Goal: Task Accomplishment & Management: Use online tool/utility

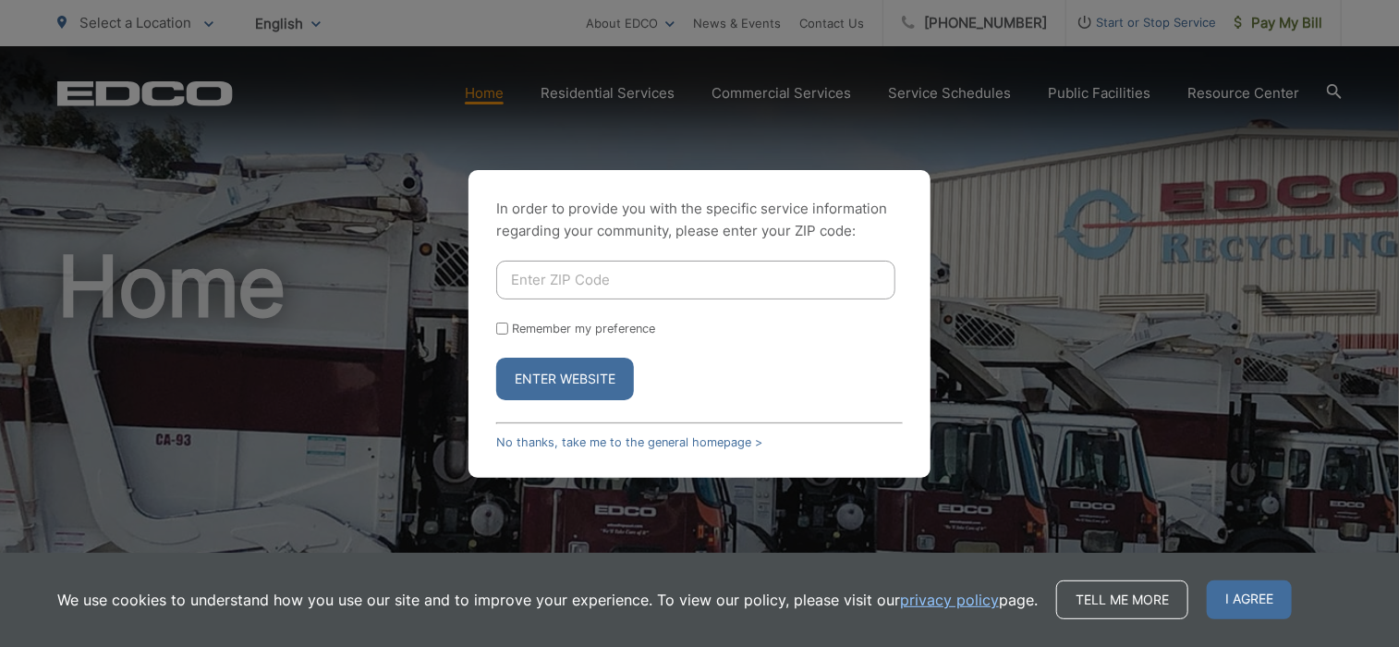
click at [531, 286] on input "Enter ZIP Code" at bounding box center [695, 279] width 399 height 39
type input "92020"
click at [557, 334] on label "Remember my preference" at bounding box center [583, 328] width 143 height 14
click at [508, 334] on input "Remember my preference" at bounding box center [502, 328] width 12 height 12
checkbox input "true"
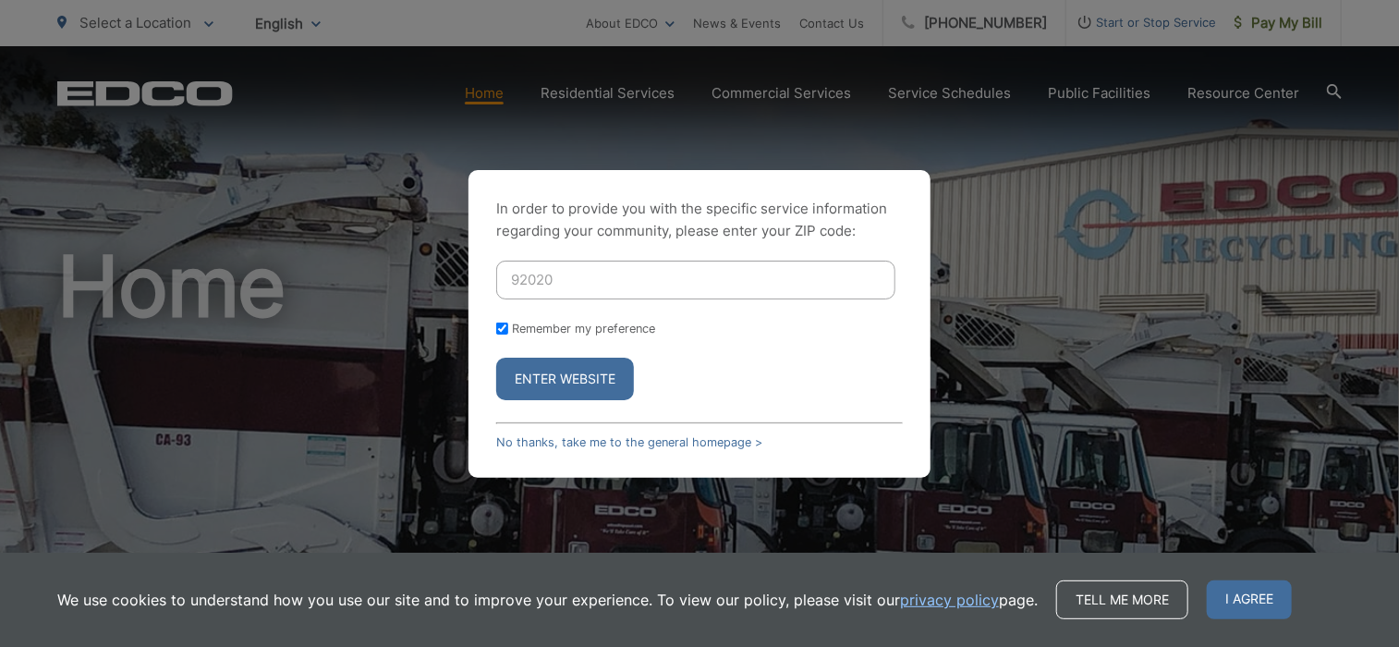
click at [551, 371] on button "Enter Website" at bounding box center [565, 378] width 138 height 42
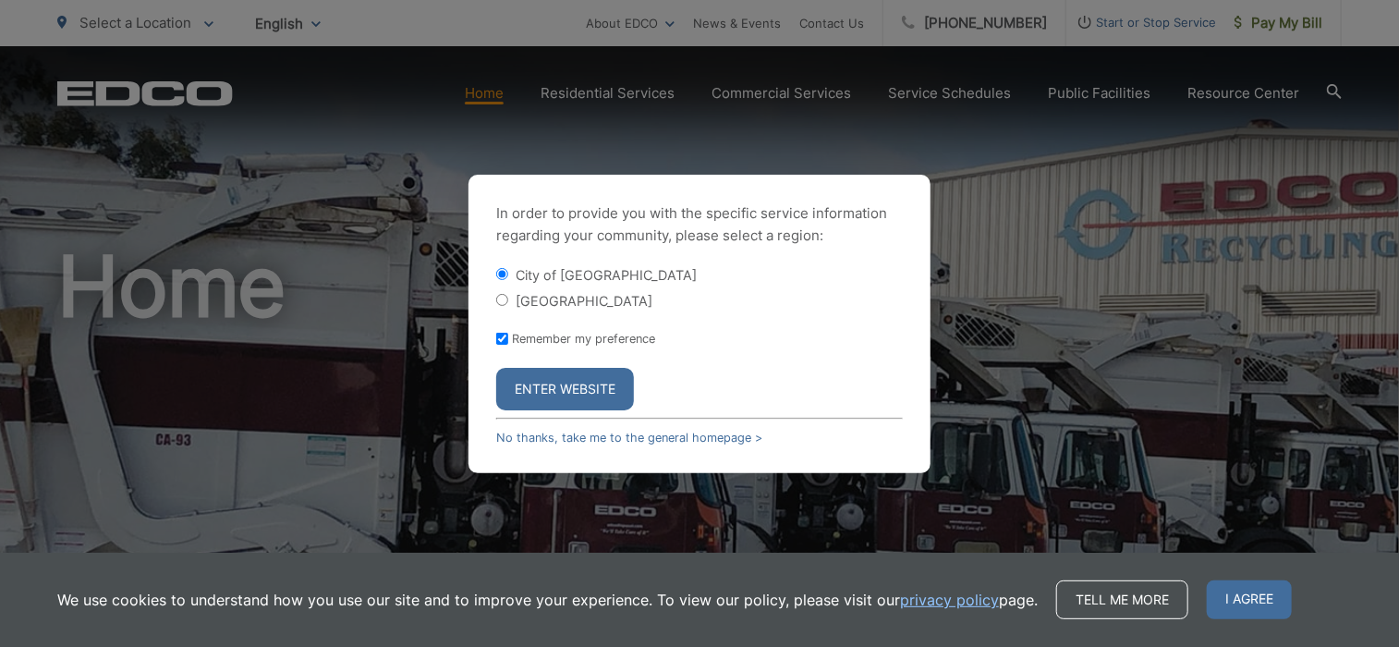
click at [552, 387] on button "Enter Website" at bounding box center [565, 389] width 138 height 42
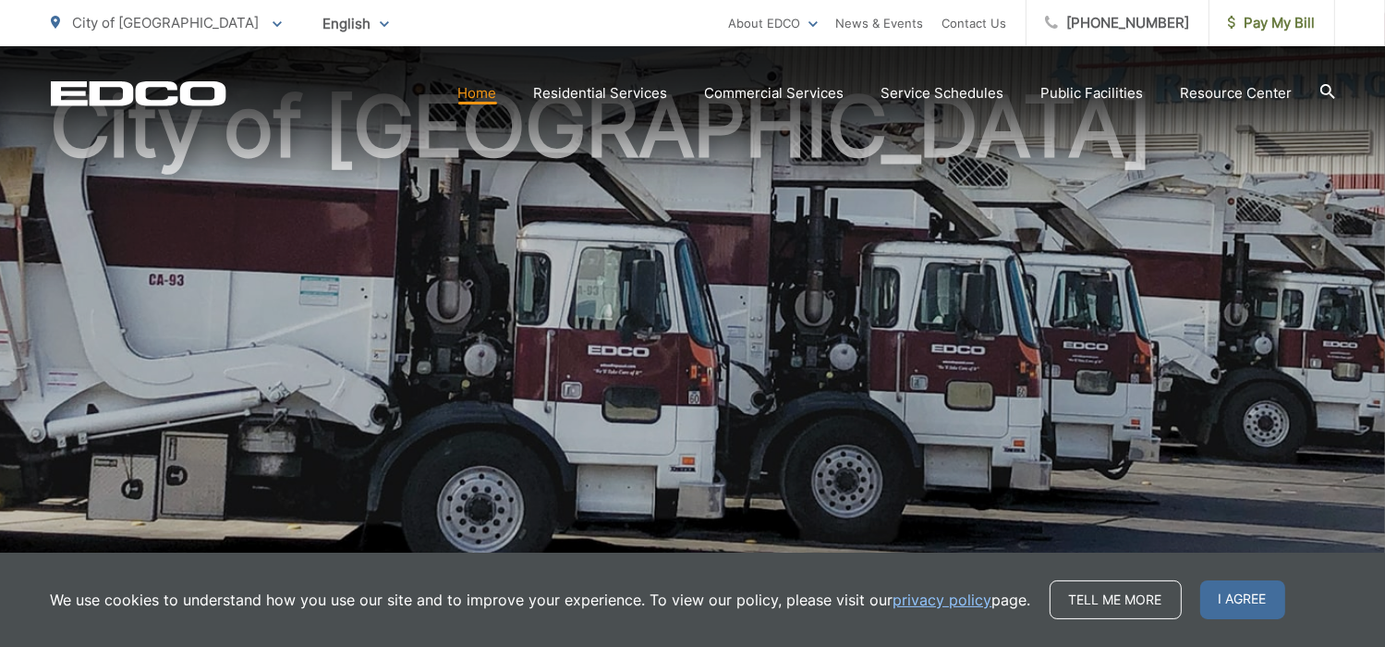
scroll to position [92, 0]
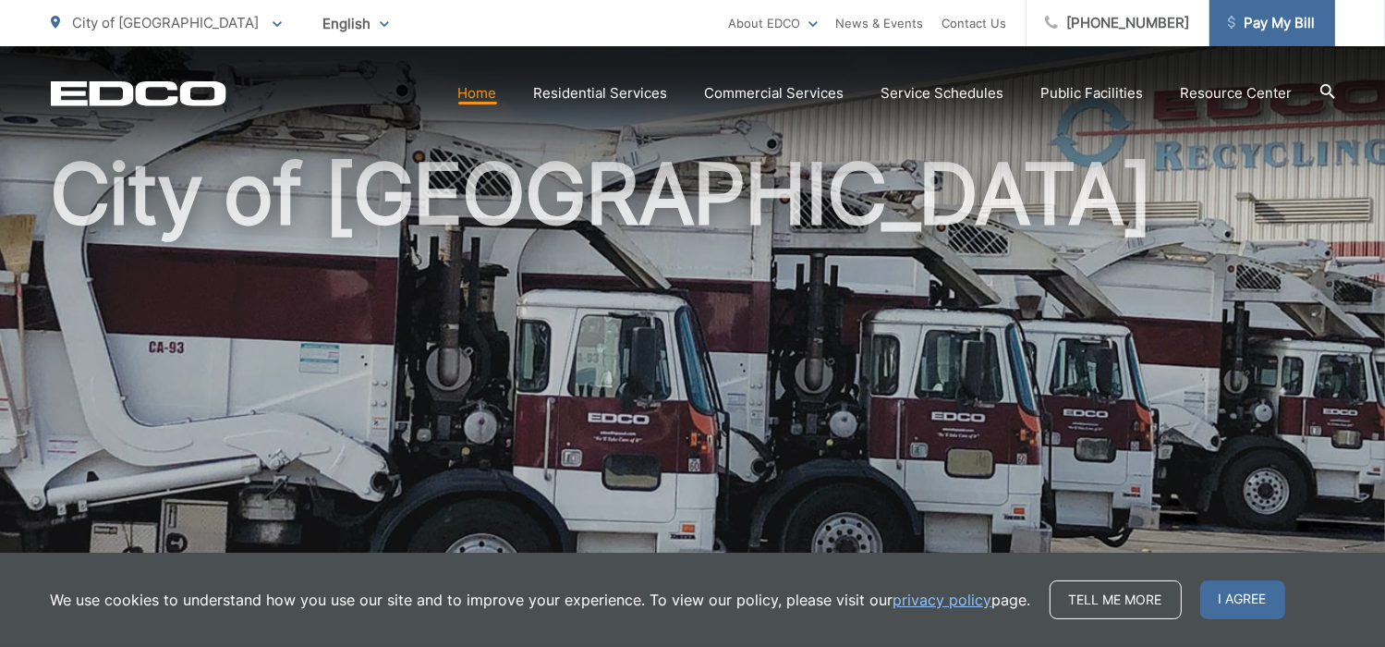
click at [1261, 18] on span "Pay My Bill" at bounding box center [1272, 23] width 88 height 22
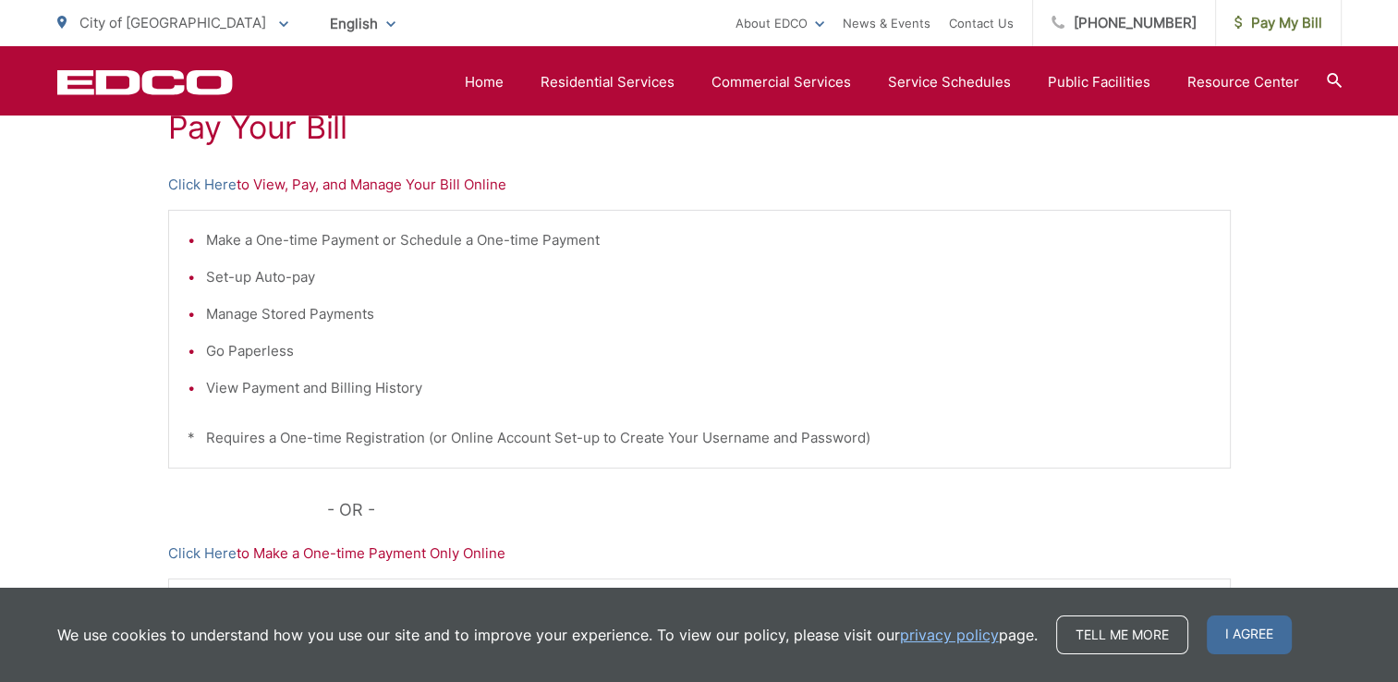
scroll to position [354, 0]
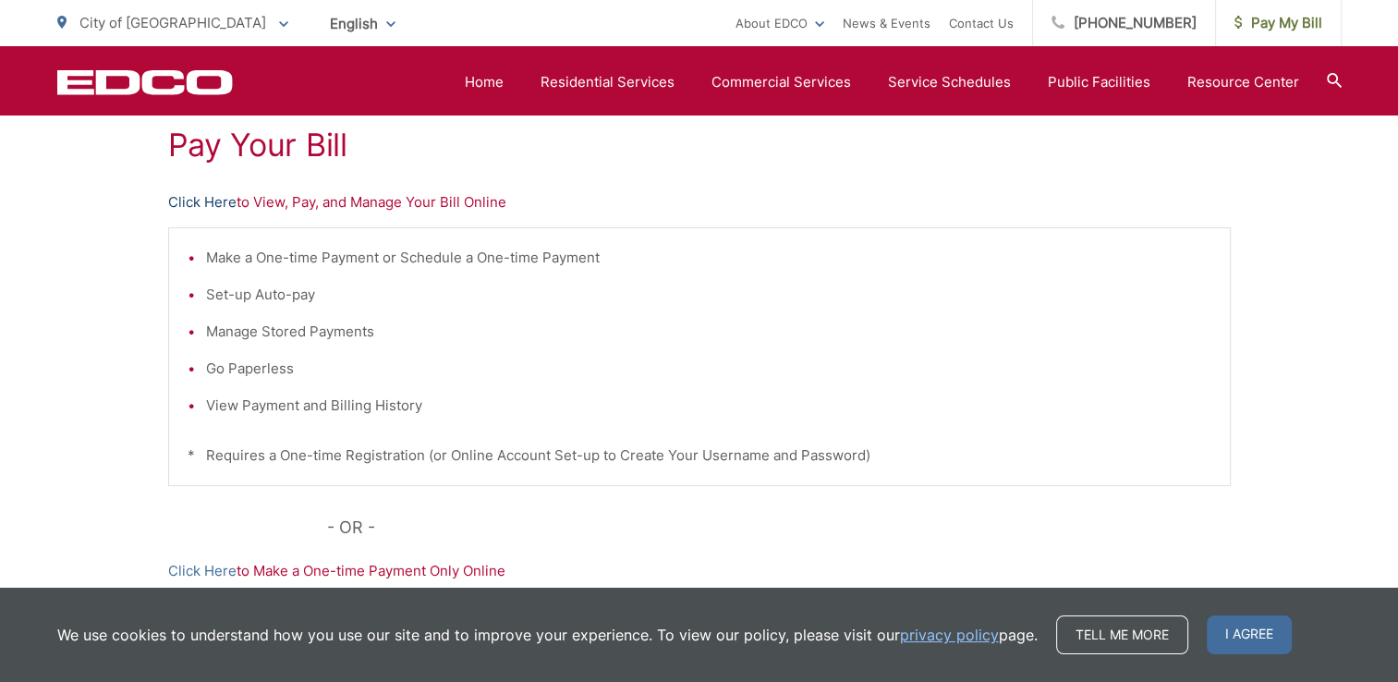
click at [202, 200] on link "Click Here" at bounding box center [202, 202] width 68 height 22
